Goal: Task Accomplishment & Management: Complete application form

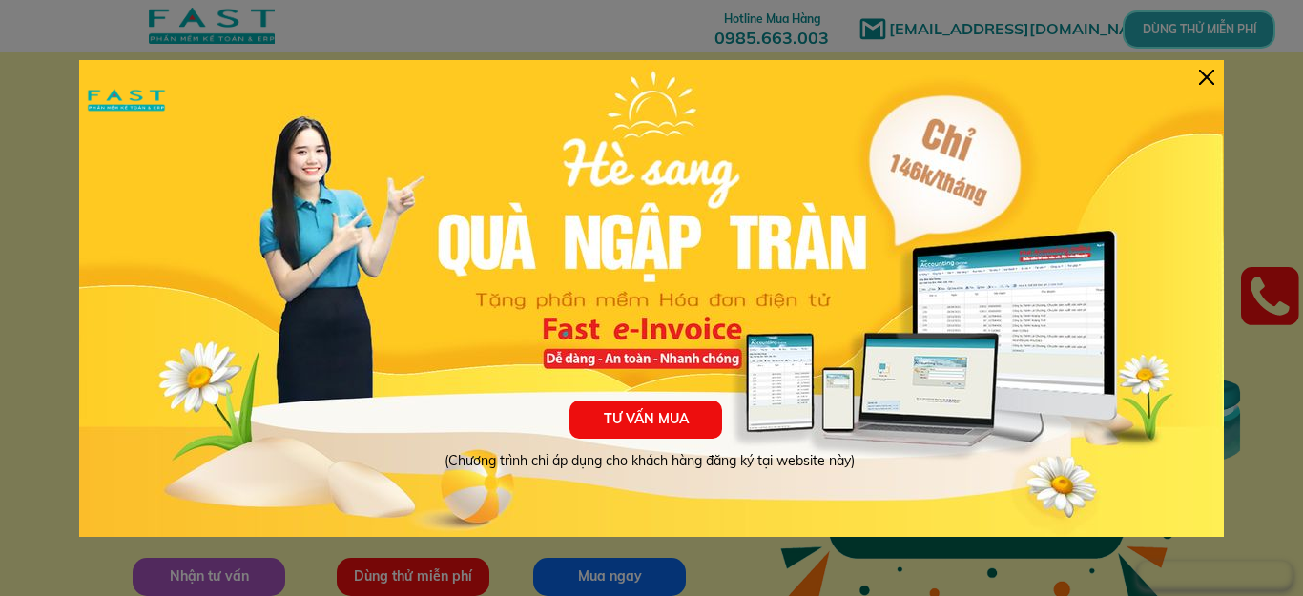
click at [1213, 73] on div at bounding box center [1206, 77] width 15 height 15
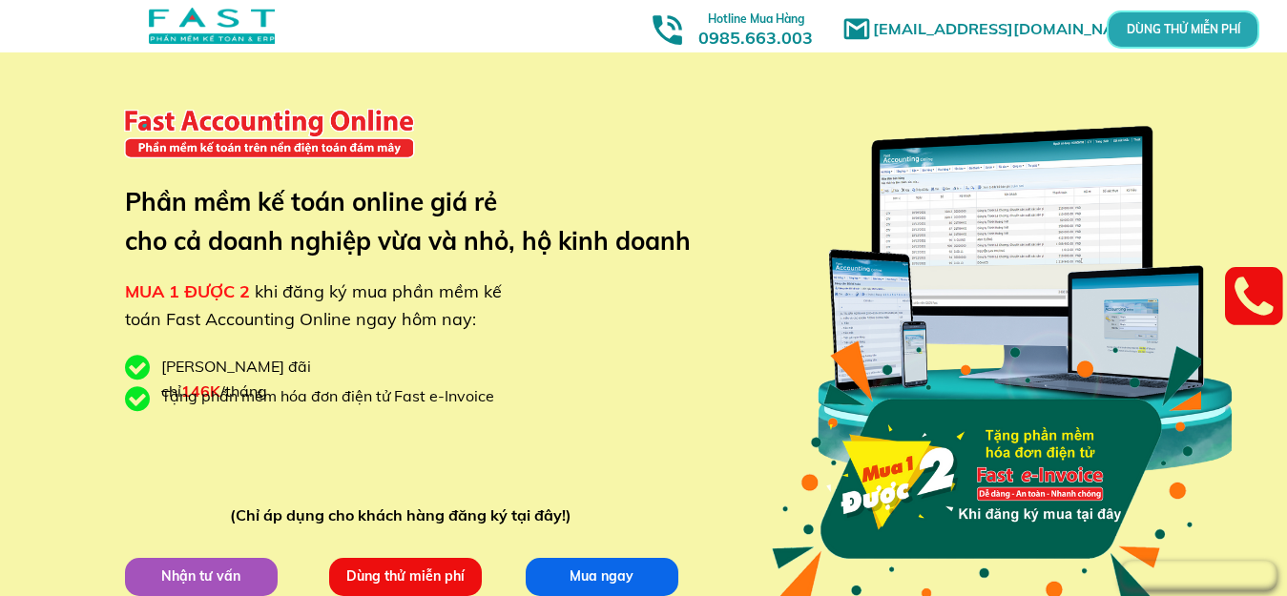
scroll to position [95, 0]
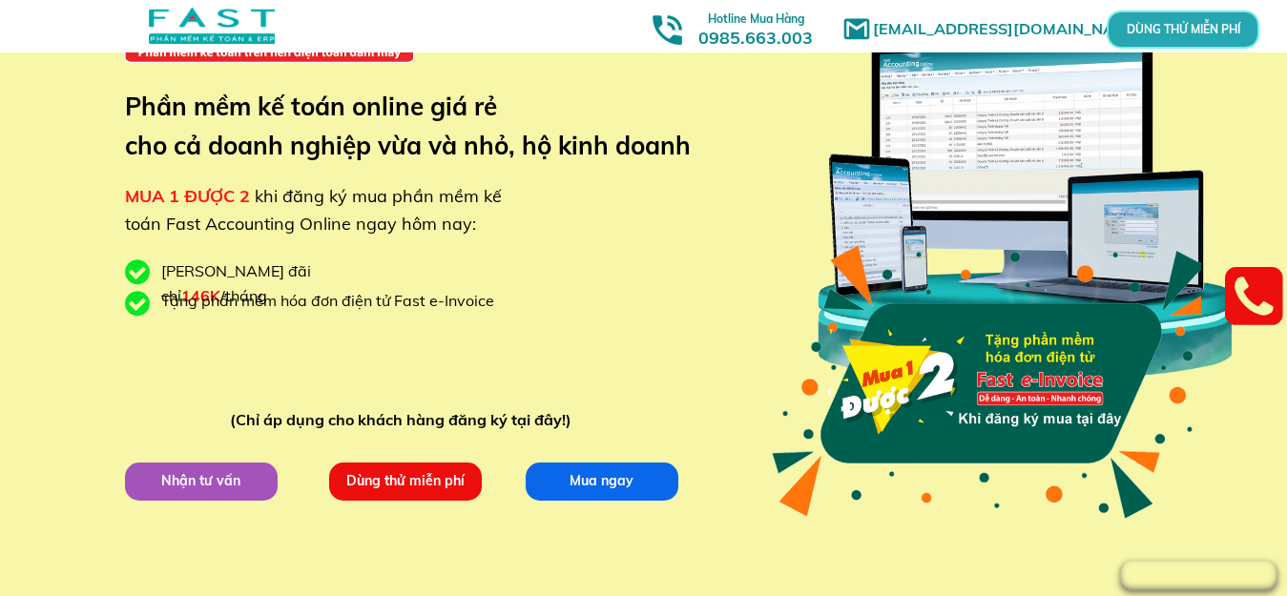
click at [375, 484] on p "Dùng thử miễn phí" at bounding box center [405, 481] width 154 height 38
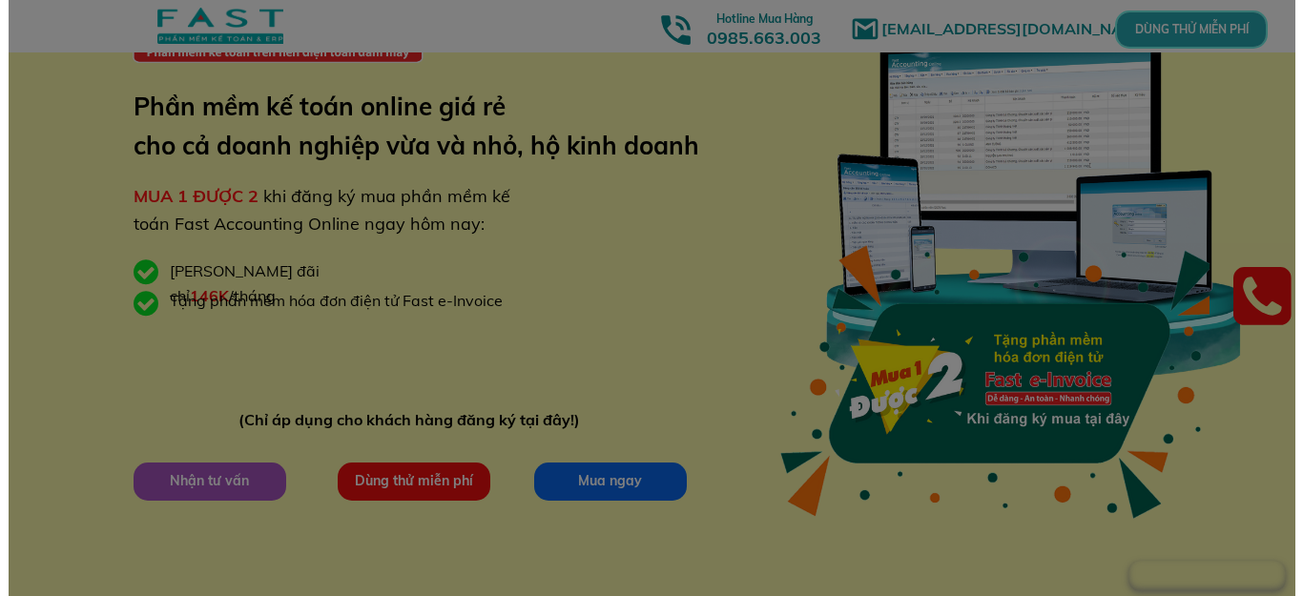
scroll to position [0, 0]
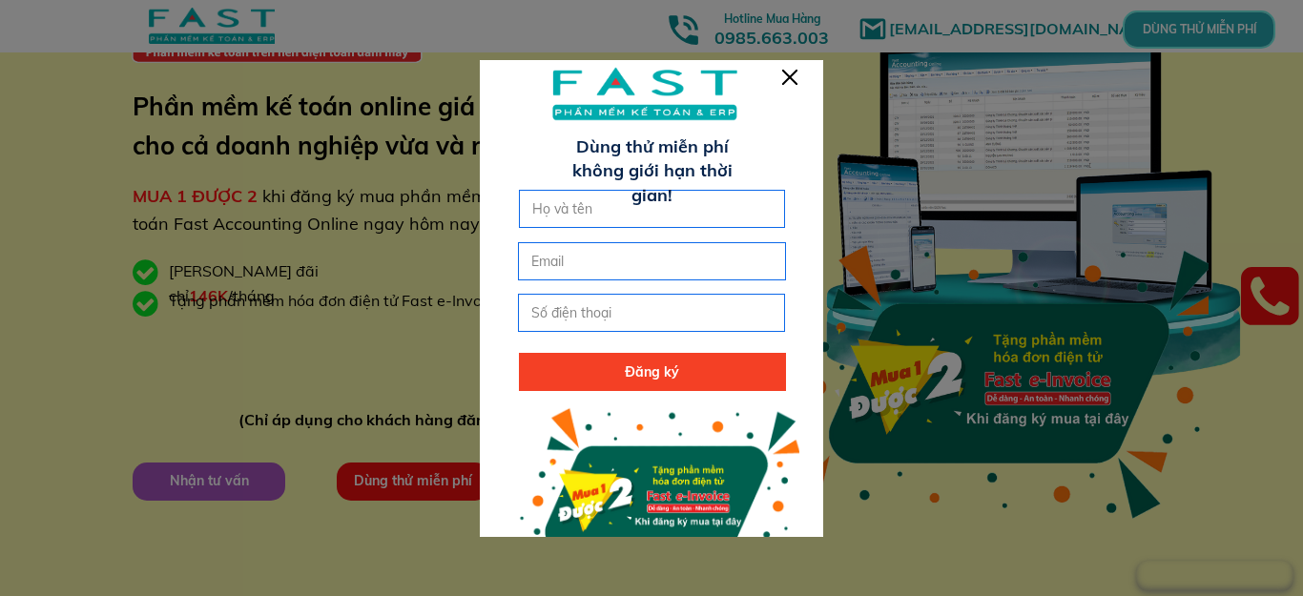
click at [617, 217] on input "text" at bounding box center [653, 209] width 250 height 36
drag, startPoint x: 617, startPoint y: 217, endPoint x: 572, endPoint y: 273, distance: 72.0
drag, startPoint x: 572, startPoint y: 273, endPoint x: 582, endPoint y: 209, distance: 64.6
click at [582, 209] on input "text" at bounding box center [653, 209] width 250 height 36
type input "ngoc"
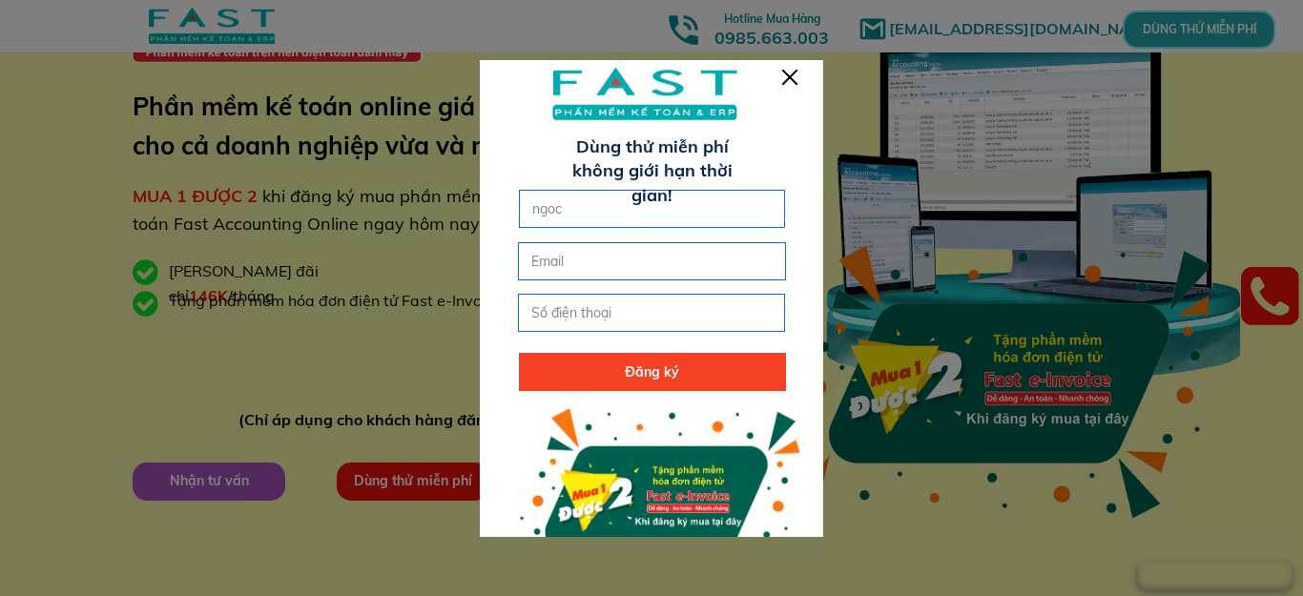
click at [550, 257] on input "email" at bounding box center [652, 261] width 250 height 36
type input "[EMAIL_ADDRESS][DOMAIN_NAME]"
click at [568, 308] on input "tel" at bounding box center [652, 313] width 250 height 36
type input "0336232866"
click at [627, 373] on p "Đăng ký" at bounding box center [652, 372] width 267 height 38
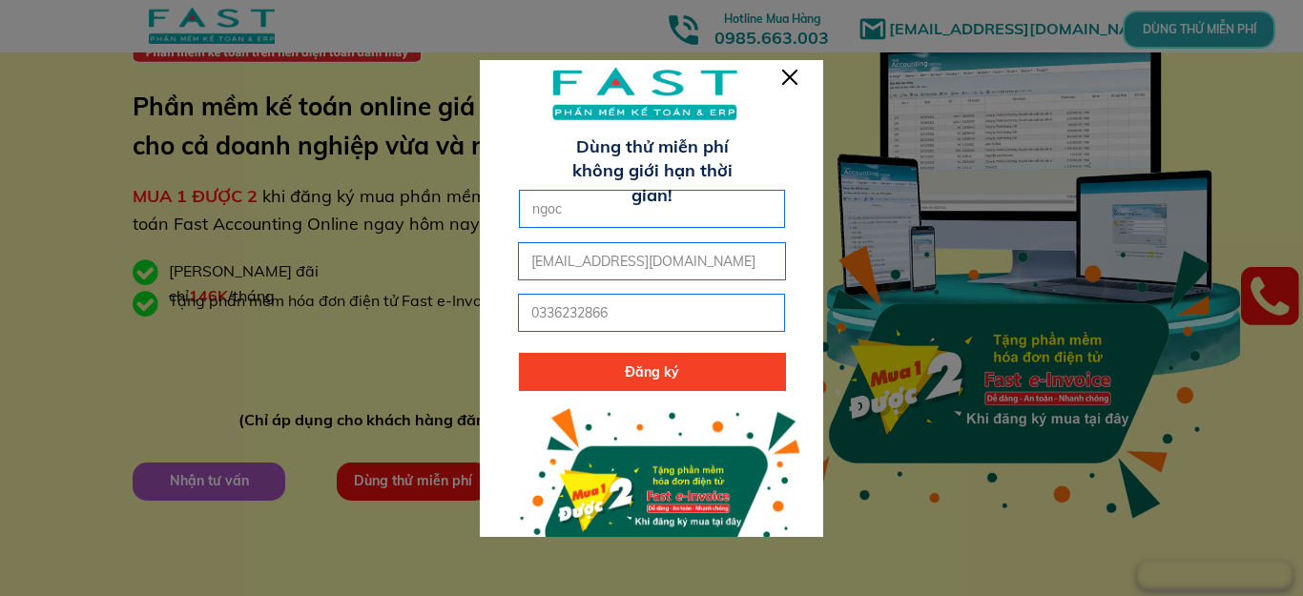
click at [585, 218] on input "ngoc" at bounding box center [653, 209] width 250 height 36
type input "ngoc"
click at [567, 271] on input "[EMAIL_ADDRESS][DOMAIN_NAME]" at bounding box center [652, 261] width 250 height 36
click at [787, 67] on div at bounding box center [651, 331] width 343 height 544
click at [555, 268] on input "n" at bounding box center [652, 261] width 250 height 36
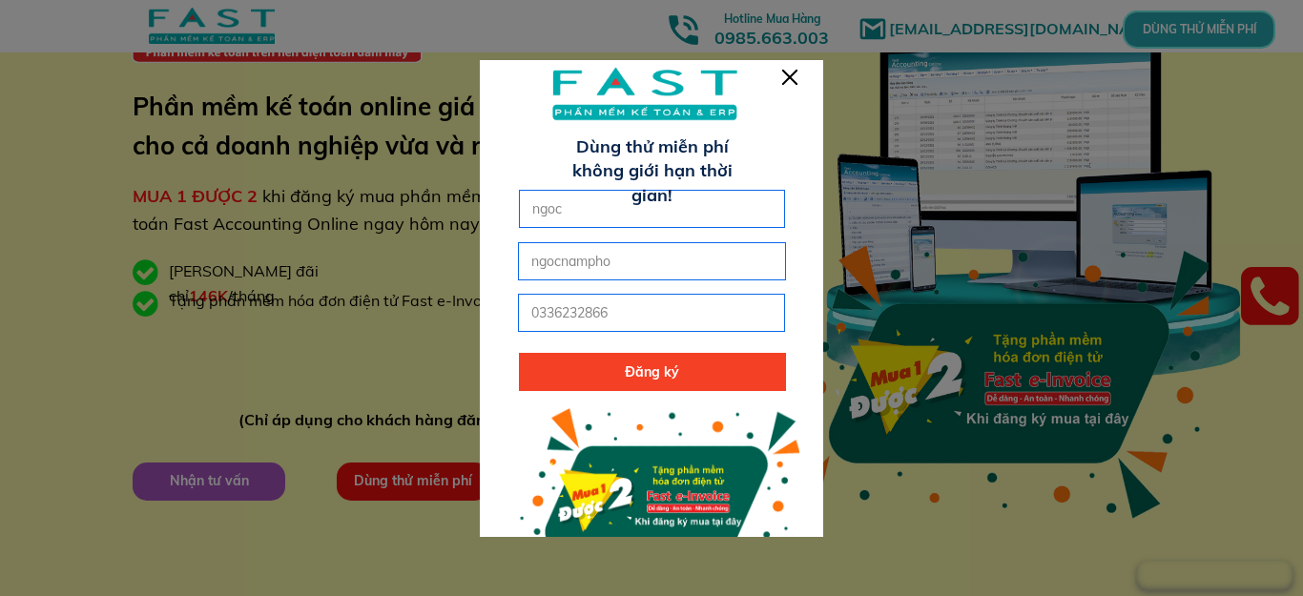
type input "ngocnamphon"
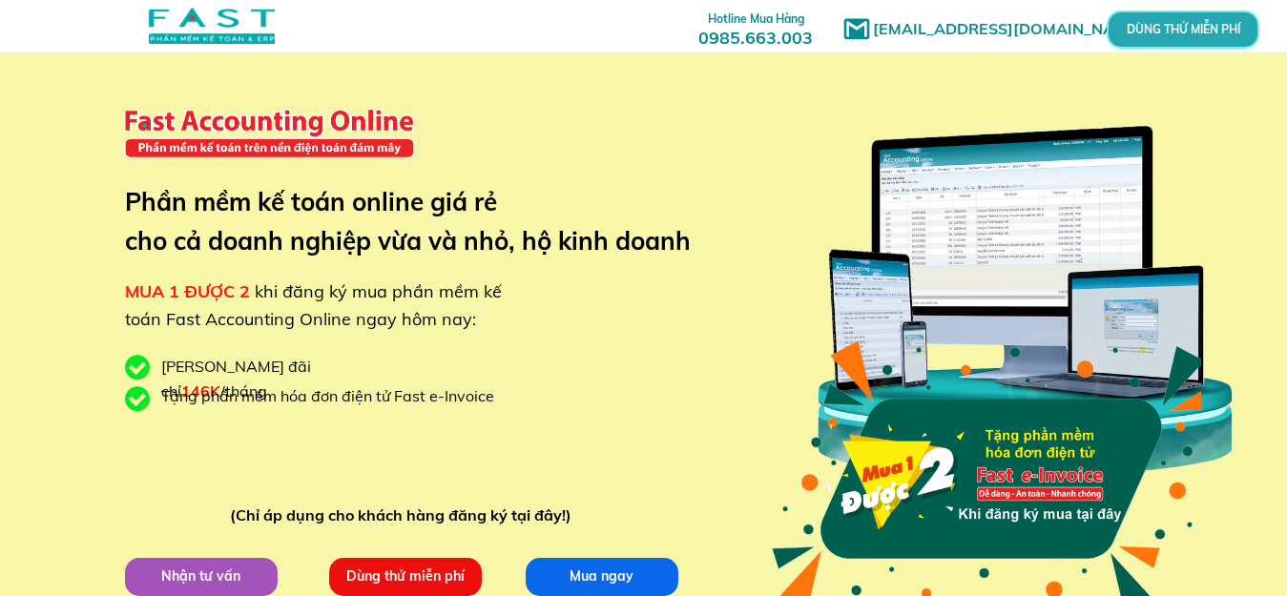
type input "ngoc"
type input "[EMAIL_ADDRESS][DOMAIN_NAME]"
type input "0336232866"
type input "ngoc"
type input "[EMAIL_ADDRESS][DOMAIN_NAME]"
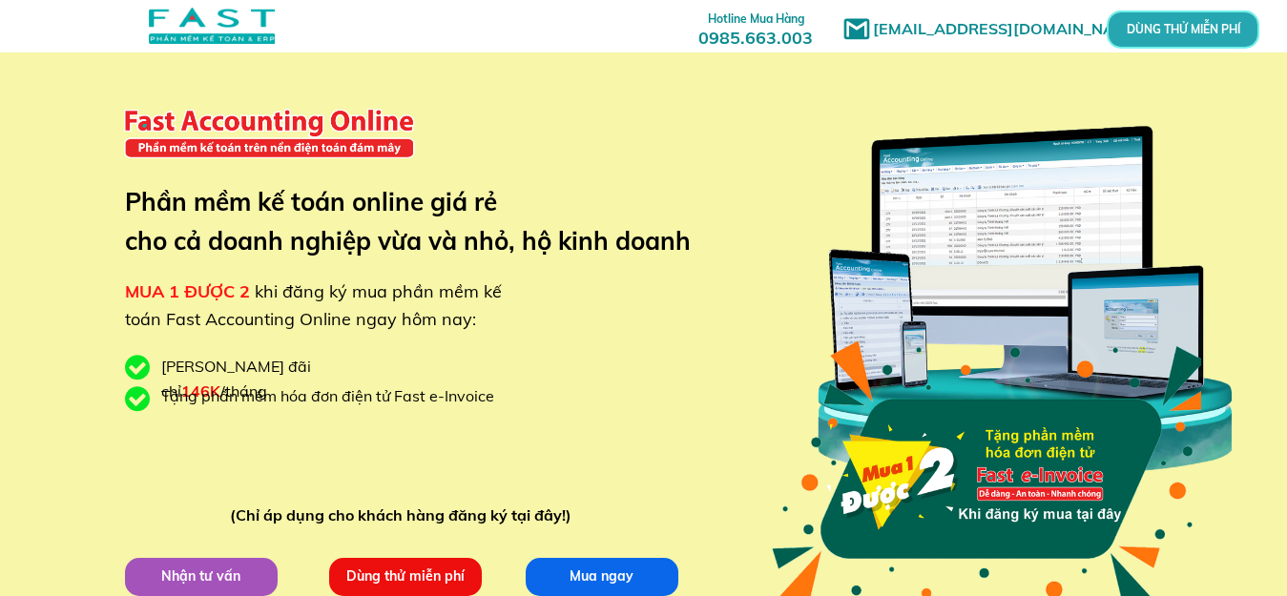
type input "0336232866"
type input "ngoc"
type input "[EMAIL_ADDRESS][DOMAIN_NAME]"
type input "0336232866"
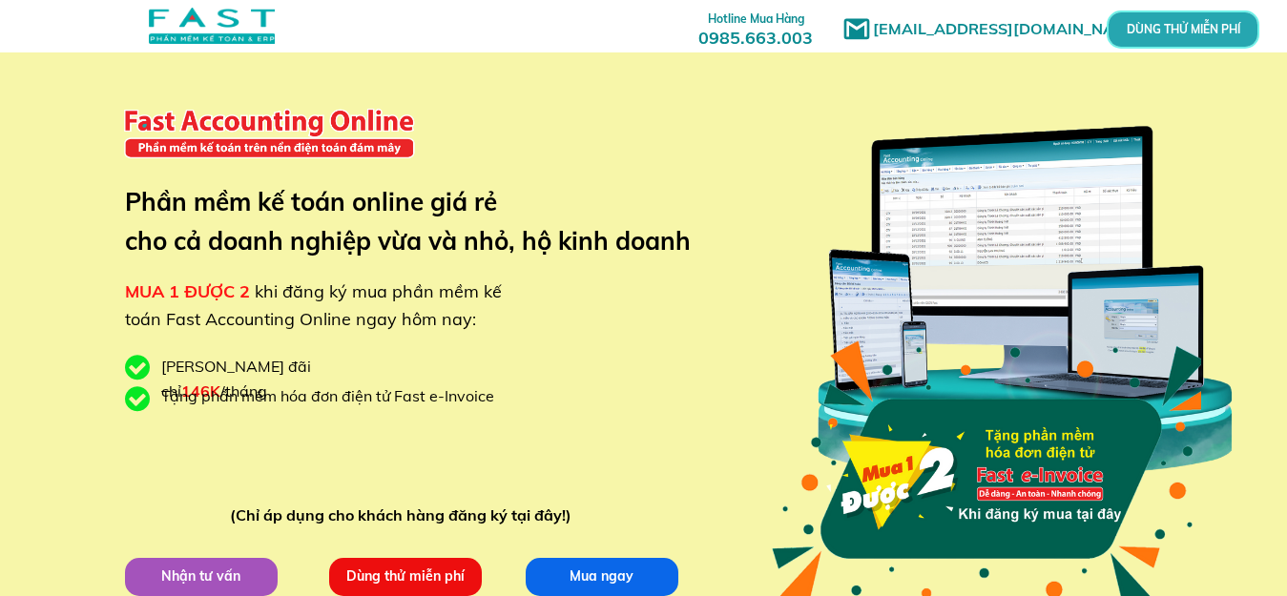
type input "ngoc"
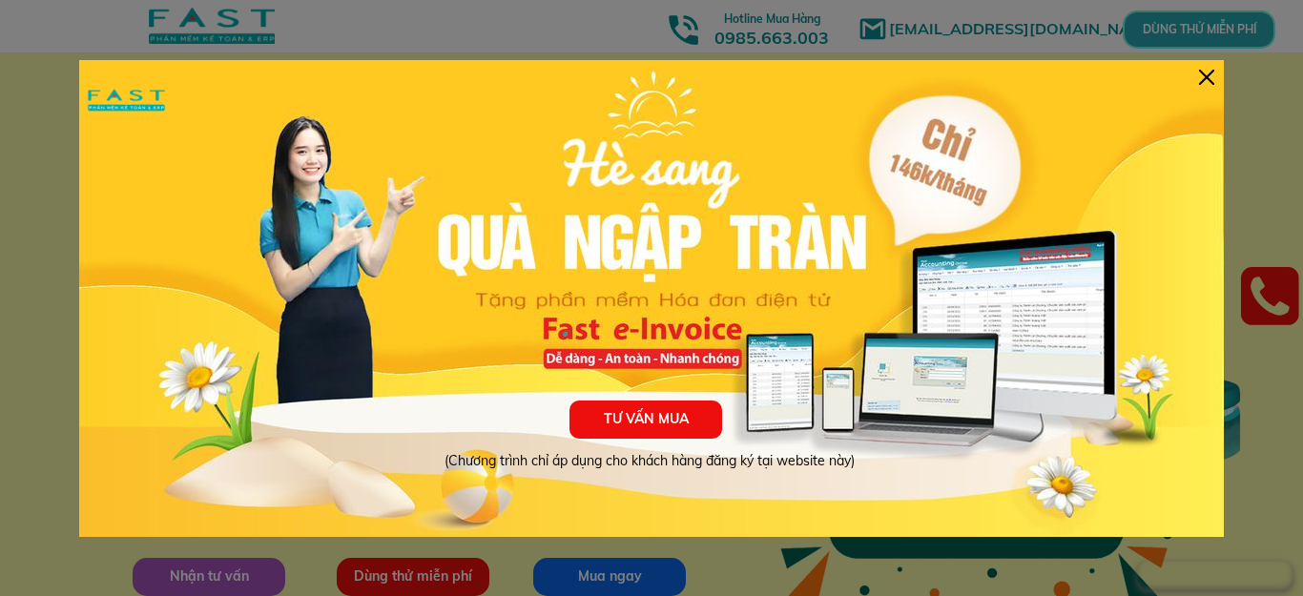
click at [1200, 73] on div at bounding box center [1206, 77] width 15 height 15
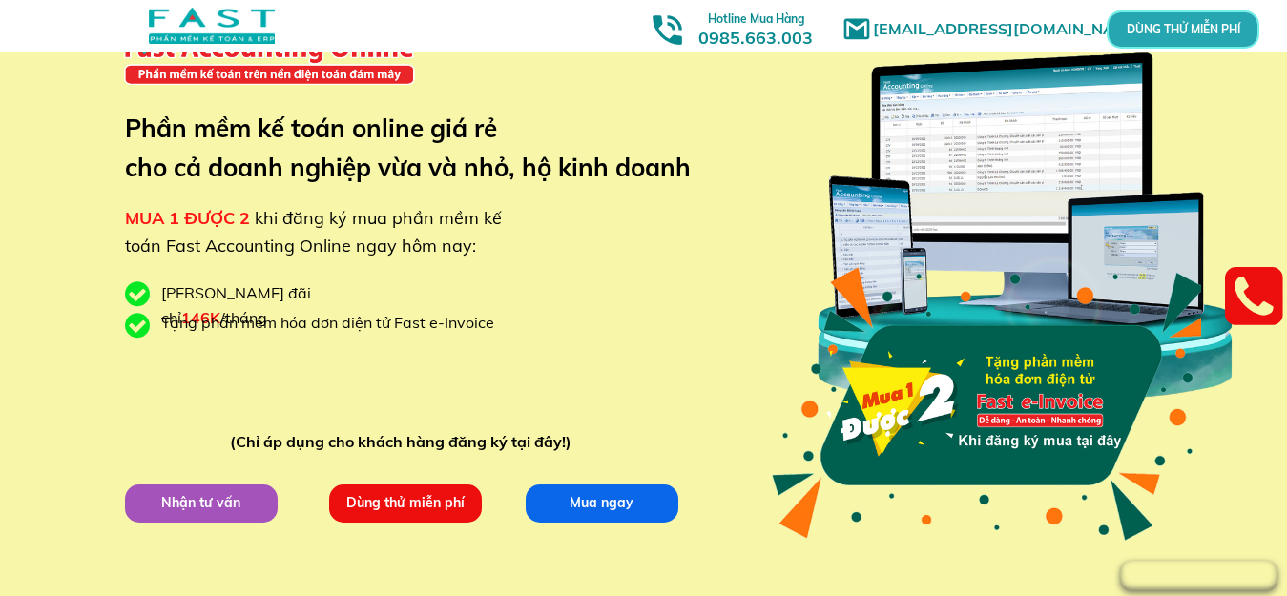
scroll to position [191, 0]
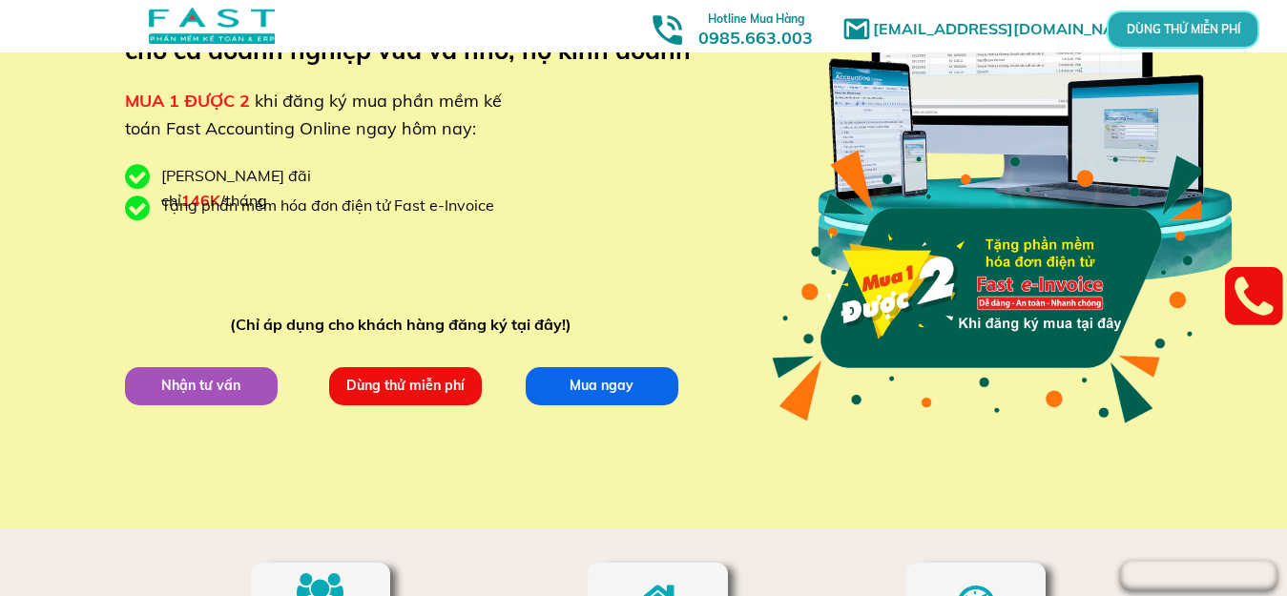
click at [404, 385] on p "Dùng thử miễn phí" at bounding box center [404, 385] width 153 height 38
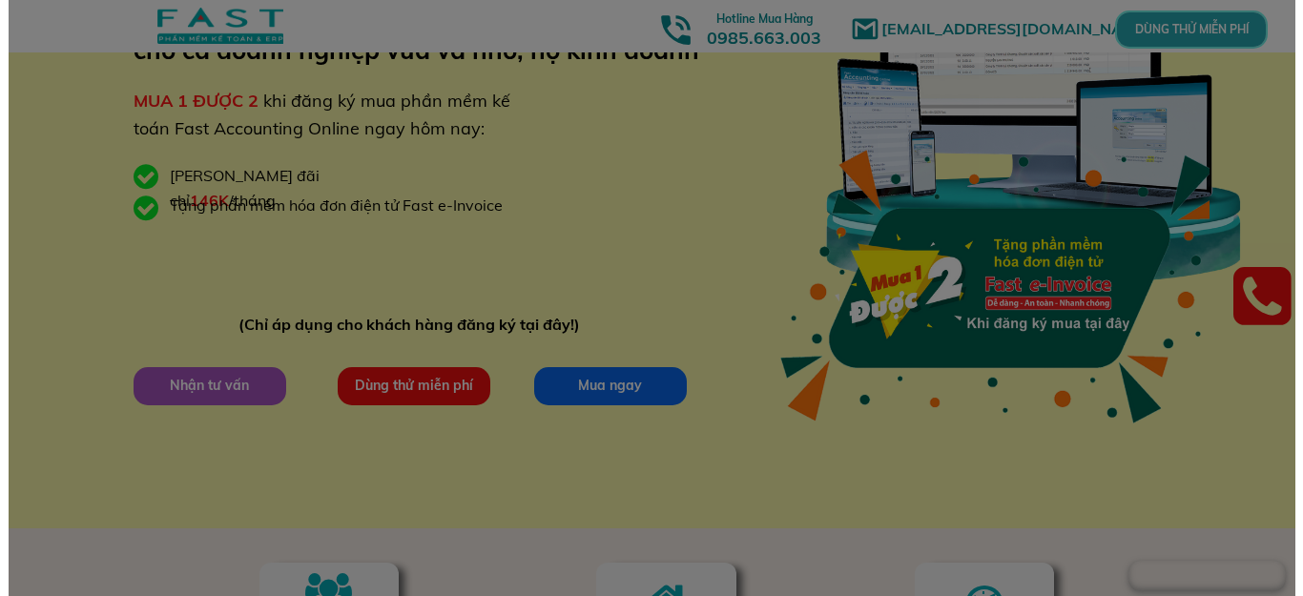
scroll to position [0, 0]
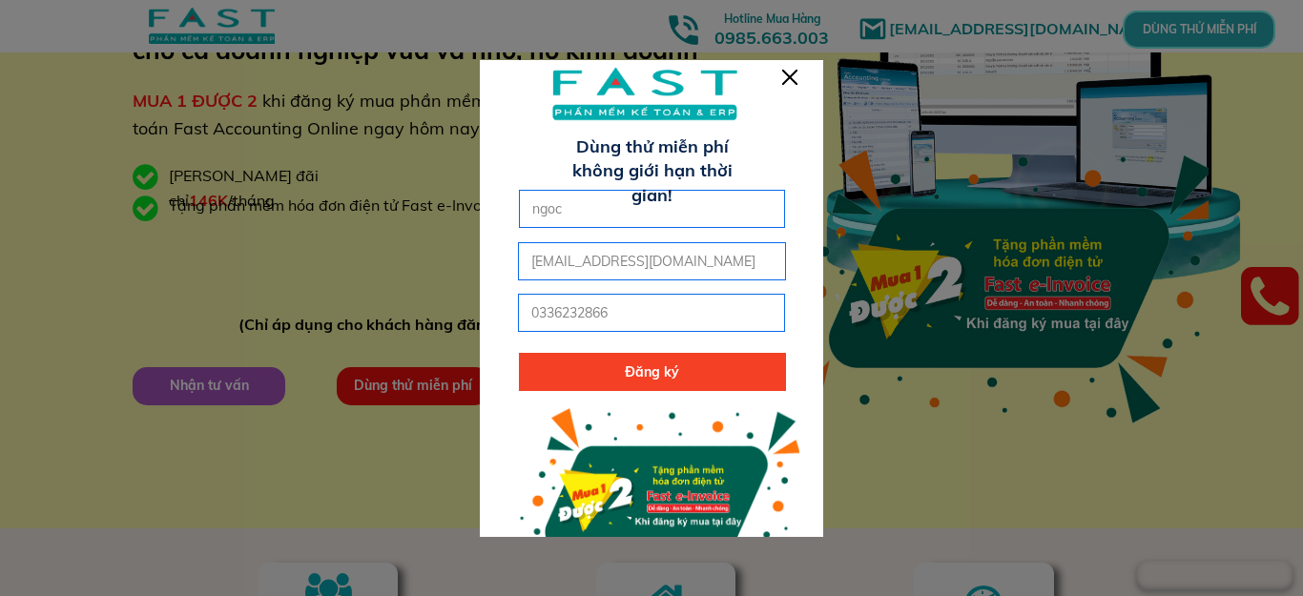
click at [643, 368] on p "Đăng ký" at bounding box center [652, 372] width 267 height 38
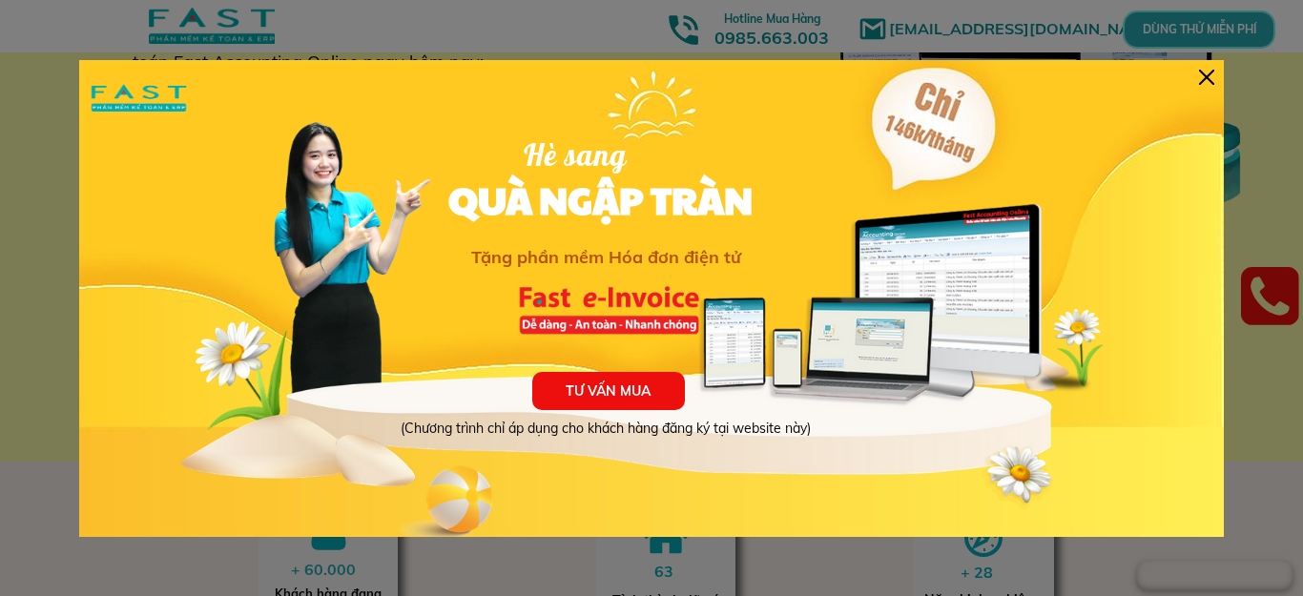
click at [1207, 70] on div at bounding box center [1206, 77] width 15 height 15
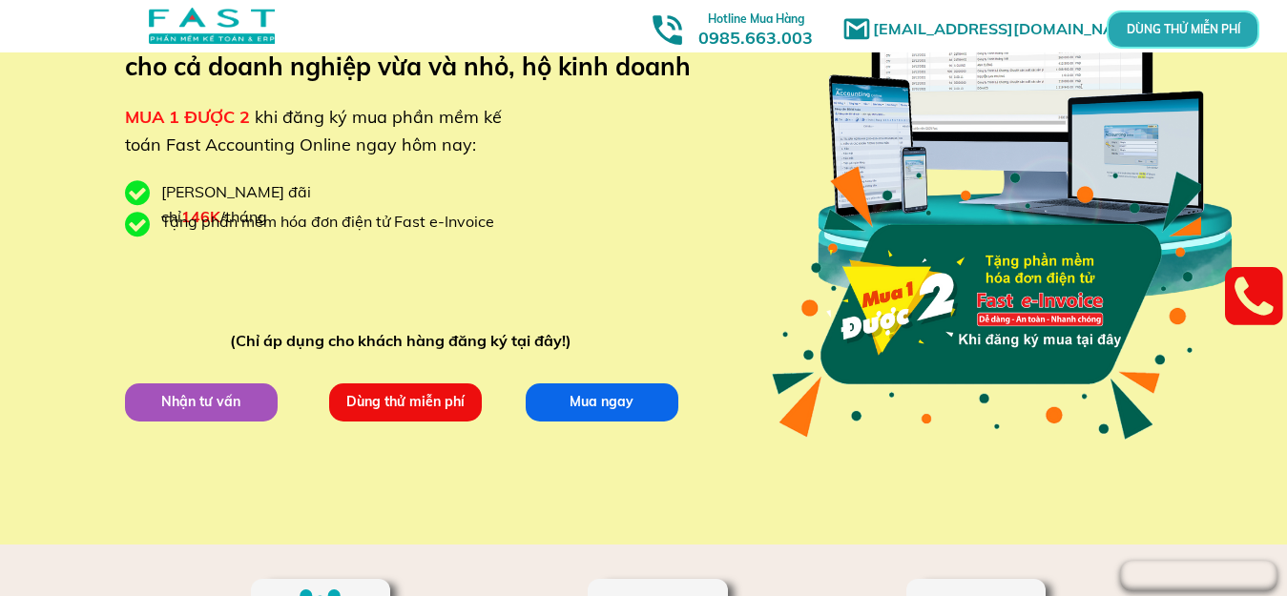
scroll to position [162, 0]
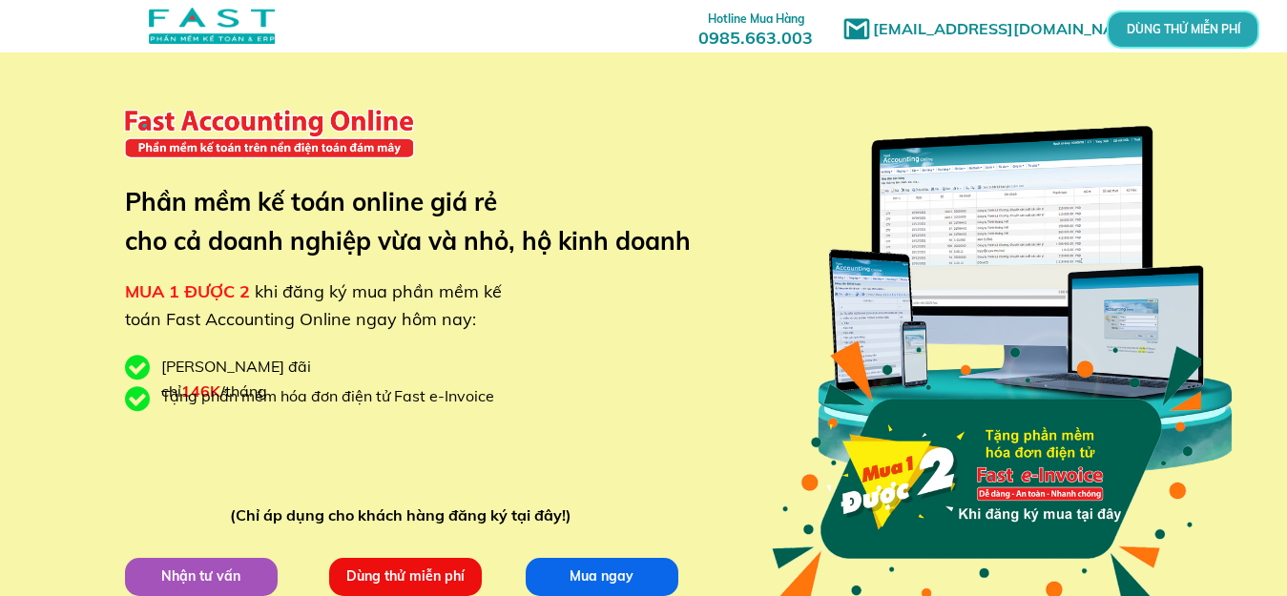
type input "ngoc"
type input "[EMAIL_ADDRESS][DOMAIN_NAME]"
type input "0336232866"
type input "ngoc"
type input "[EMAIL_ADDRESS][DOMAIN_NAME]"
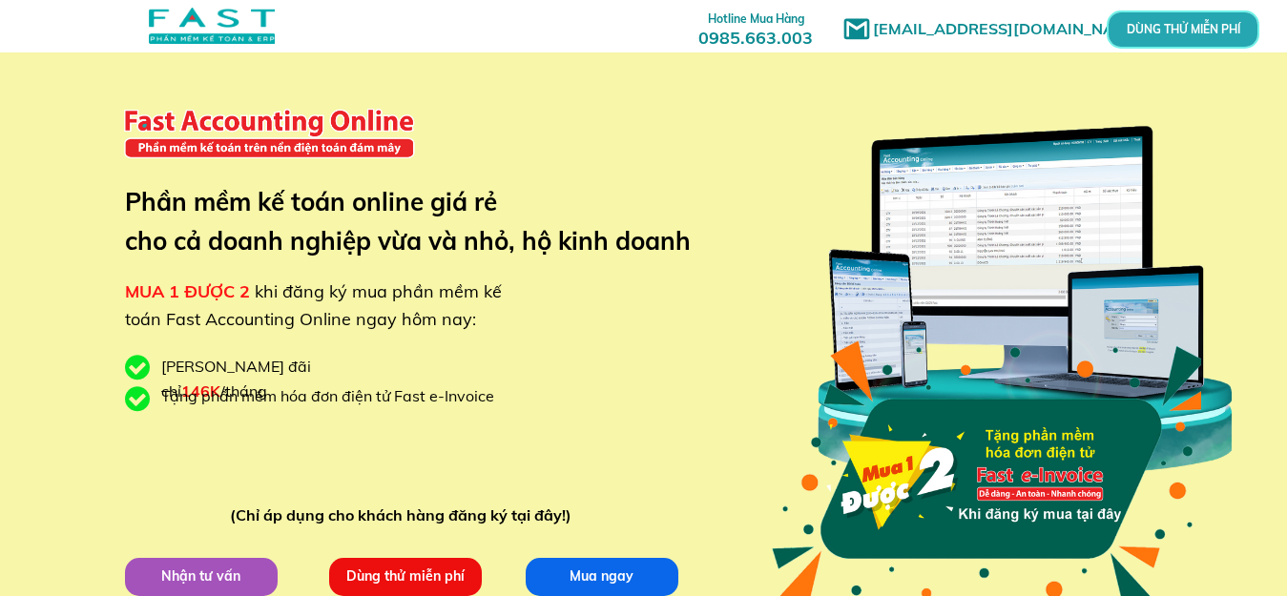
type input "0336232866"
type input "ngoc"
type input "[EMAIL_ADDRESS][DOMAIN_NAME]"
type input "0336232866"
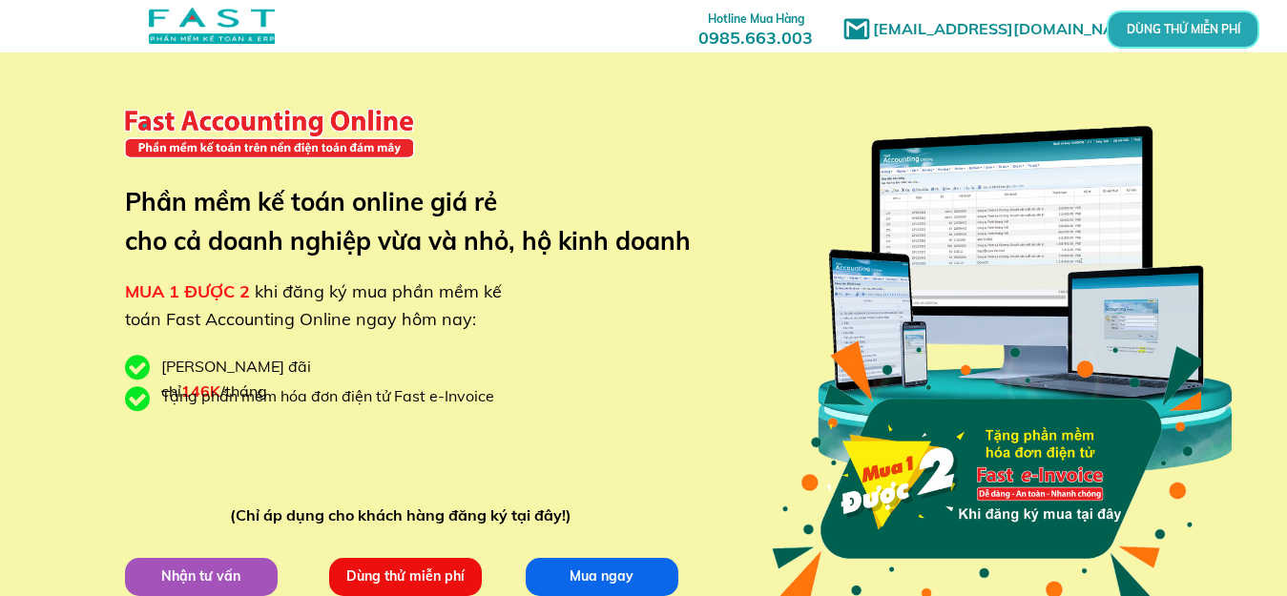
type input "ngoc"
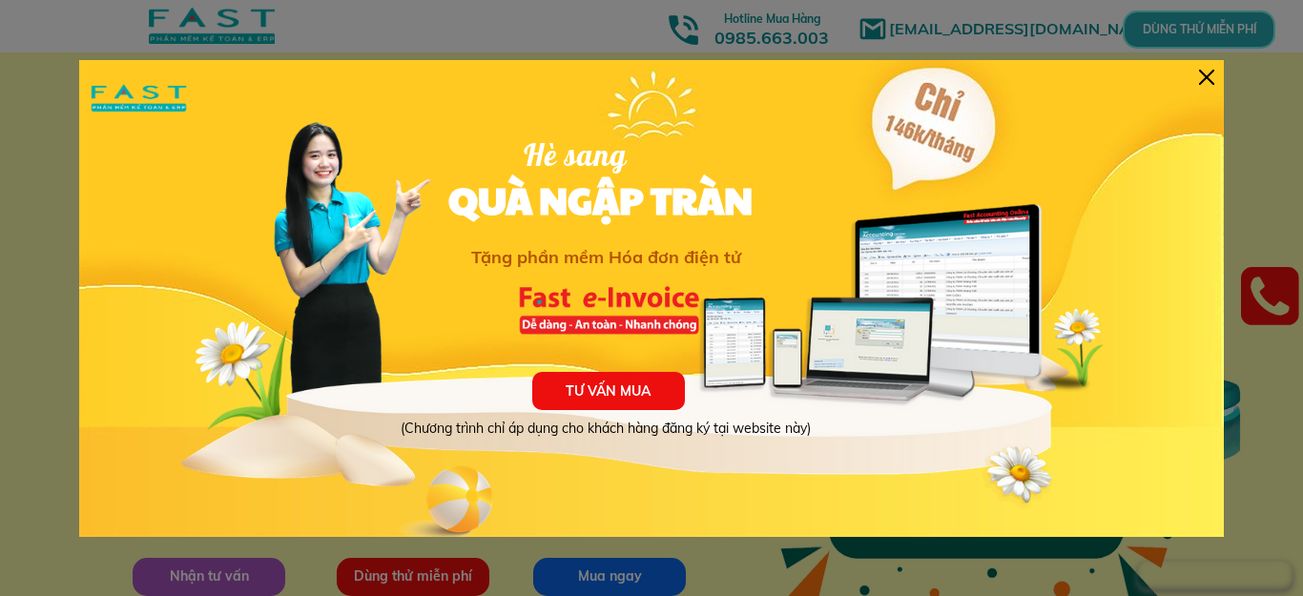
click at [1202, 82] on div at bounding box center [1206, 77] width 15 height 15
